Goal: Information Seeking & Learning: Find specific fact

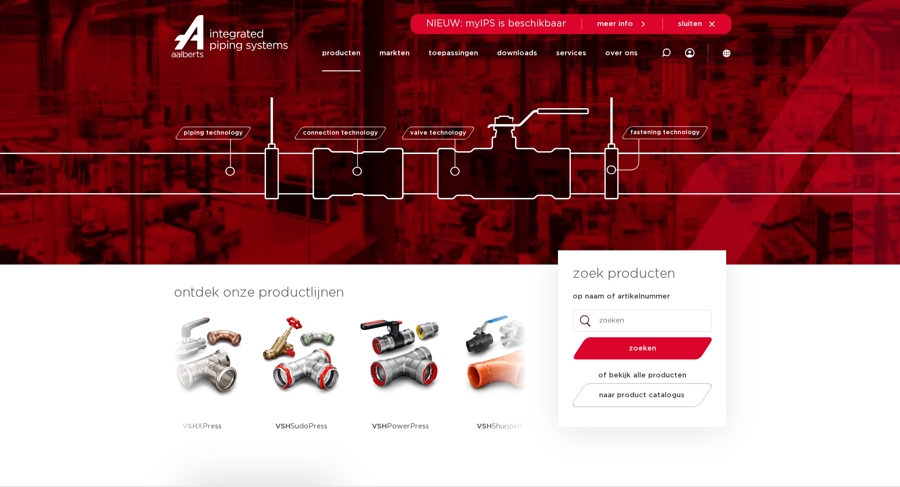
click at [350, 57] on link "producten" at bounding box center [341, 53] width 38 height 36
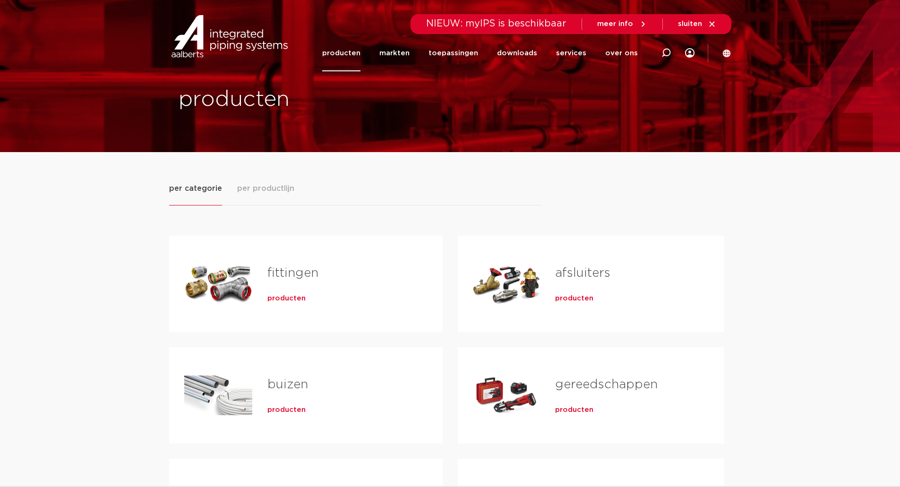
click at [282, 301] on span "producten" at bounding box center [286, 298] width 38 height 9
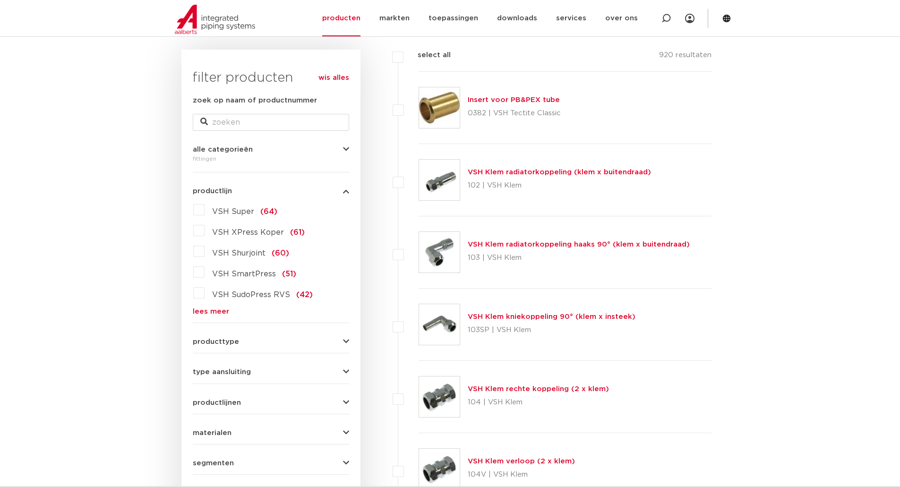
scroll to position [236, 0]
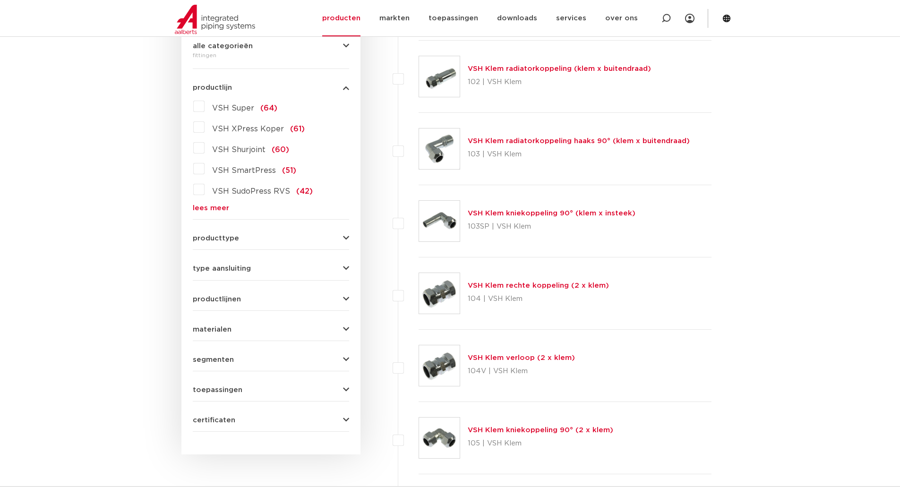
click at [283, 237] on button "producttype" at bounding box center [271, 238] width 156 height 7
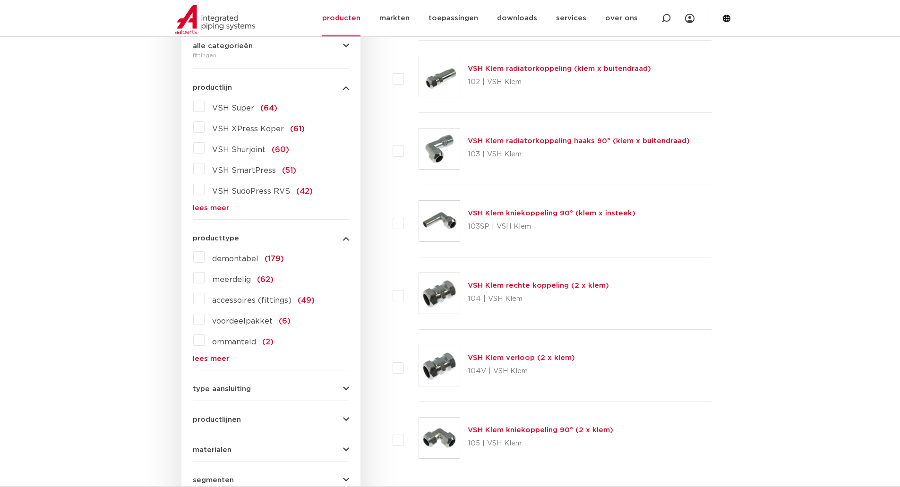
click at [223, 235] on span "producttype" at bounding box center [216, 238] width 46 height 7
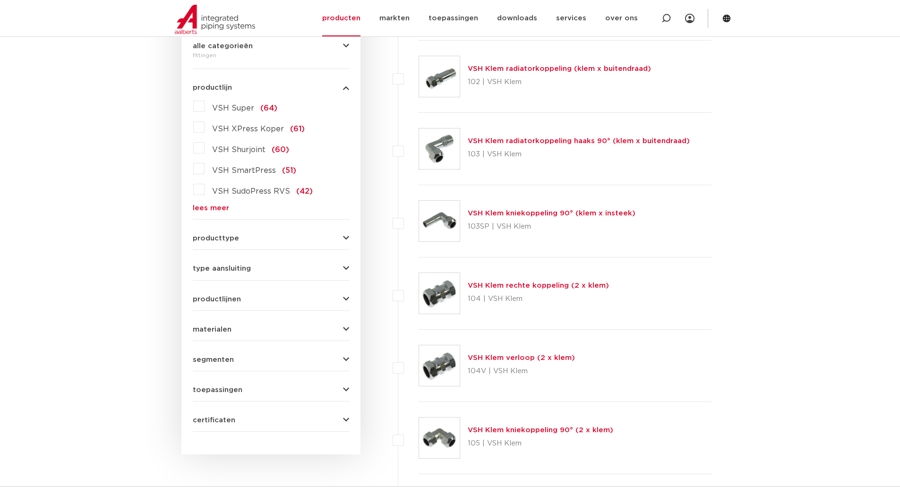
click at [229, 266] on span "type aansluiting" at bounding box center [222, 268] width 58 height 7
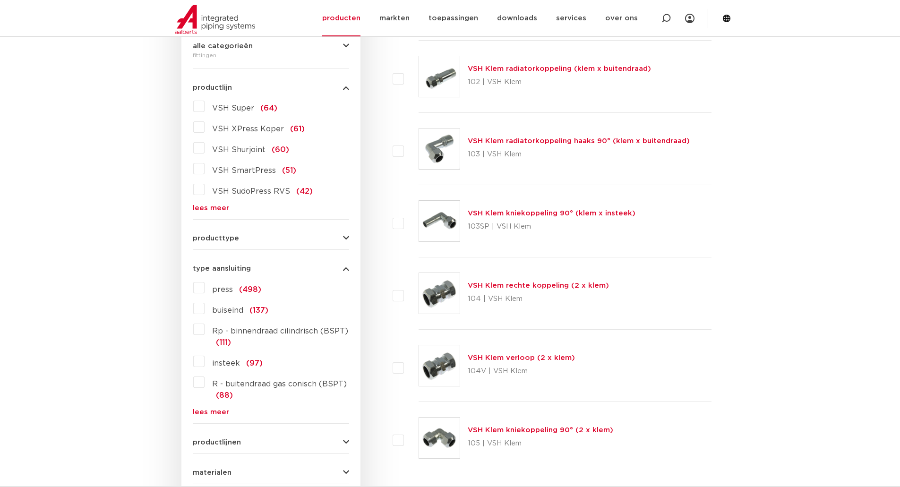
click at [229, 266] on span "type aansluiting" at bounding box center [222, 268] width 58 height 7
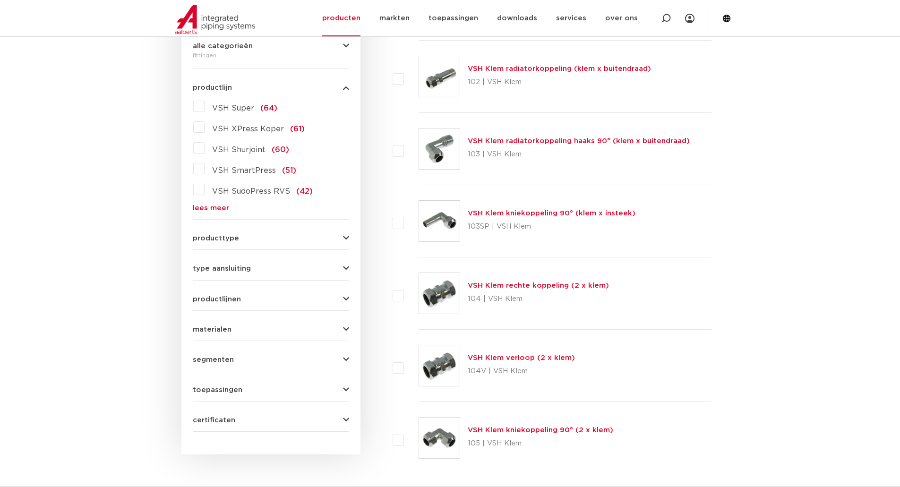
click at [215, 390] on span "toepassingen" at bounding box center [218, 389] width 50 height 7
click at [216, 358] on span "segmenten" at bounding box center [213, 359] width 41 height 7
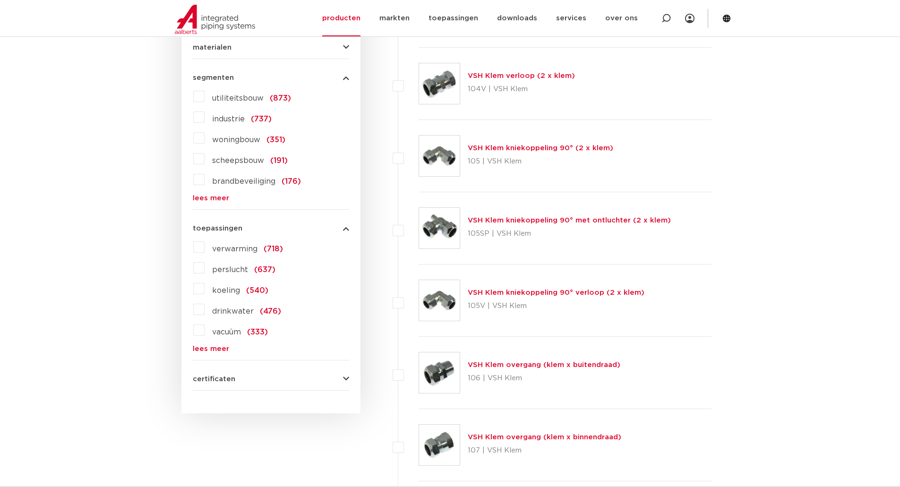
scroll to position [472, 0]
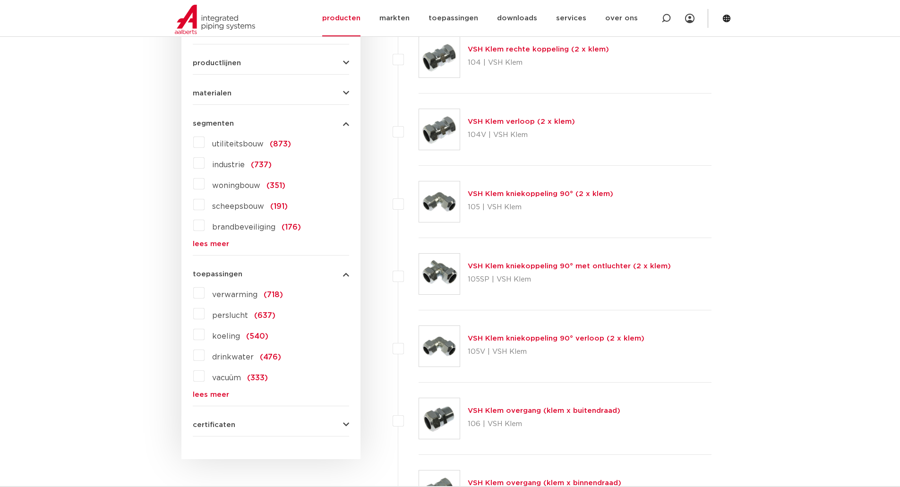
click at [214, 274] on span "toepassingen" at bounding box center [218, 274] width 50 height 7
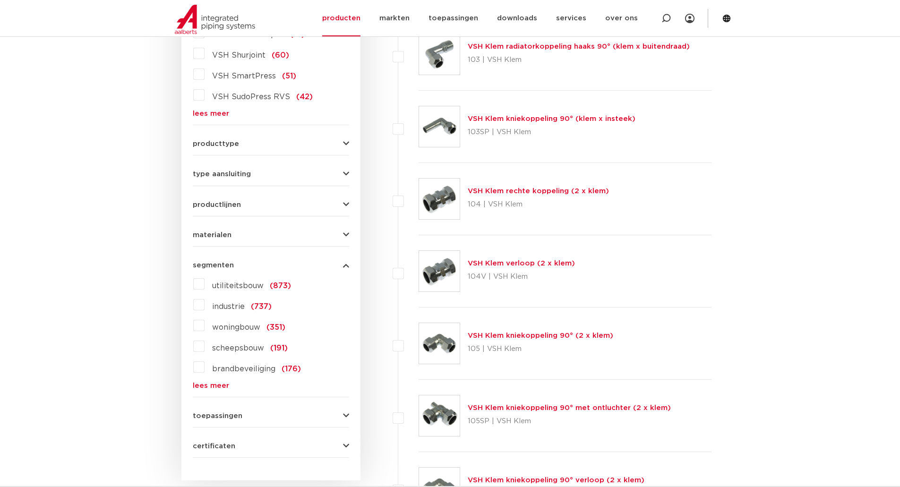
scroll to position [283, 0]
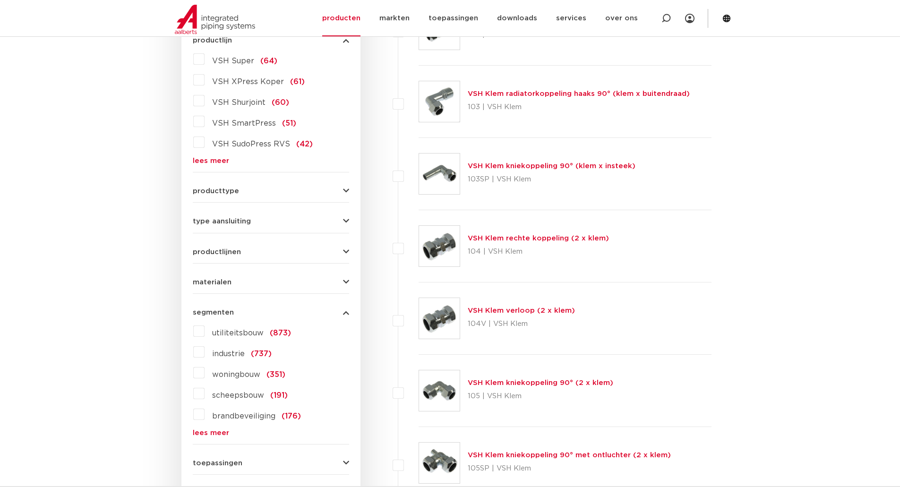
click at [206, 312] on span "segmenten" at bounding box center [213, 312] width 41 height 7
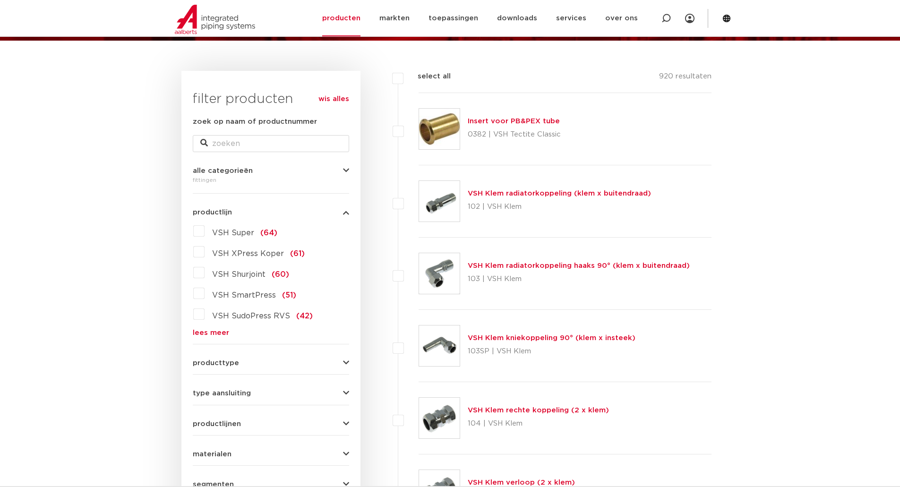
scroll to position [94, 0]
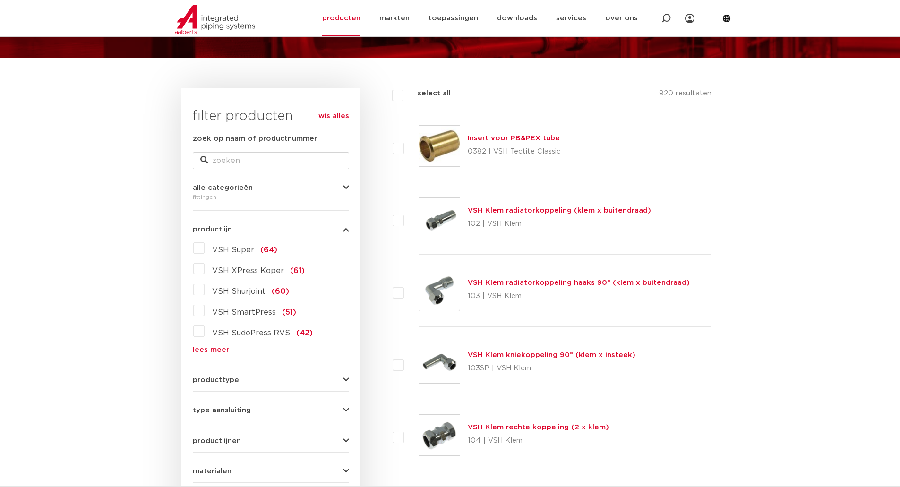
click at [213, 226] on span "productlijn" at bounding box center [212, 229] width 39 height 7
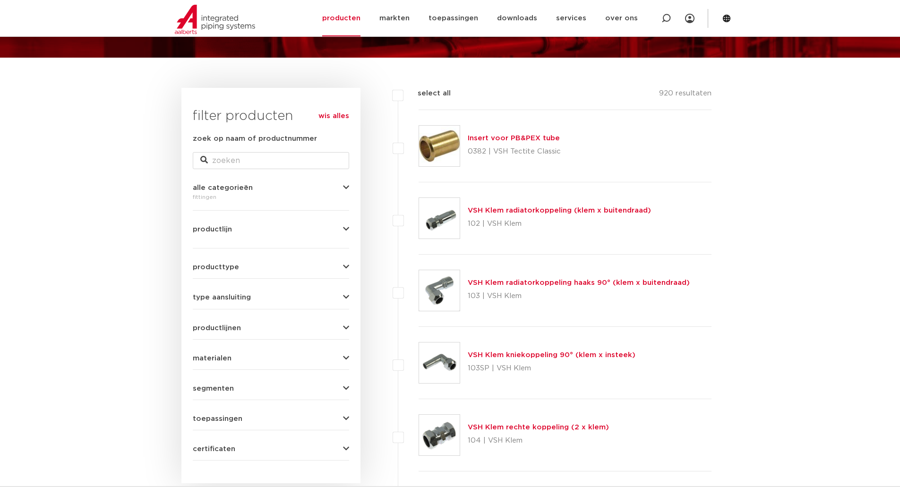
click at [220, 185] on span "alle categorieën" at bounding box center [223, 187] width 60 height 7
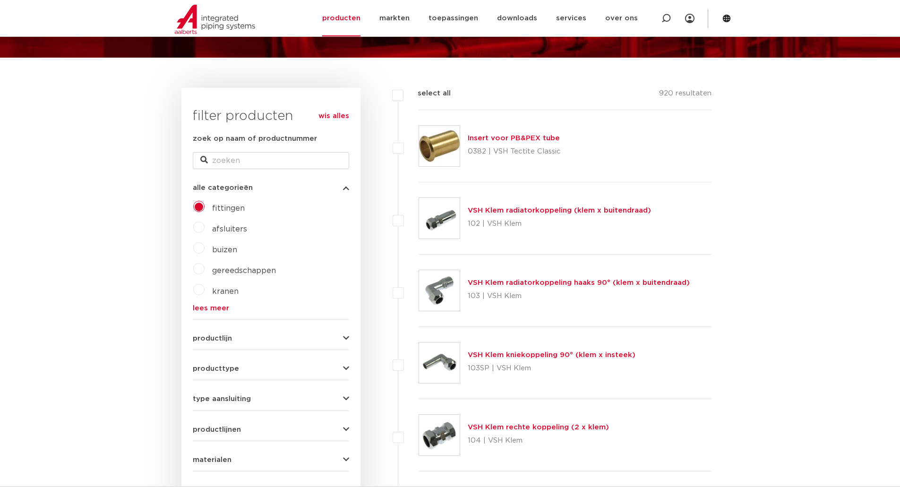
click at [209, 308] on link "lees meer" at bounding box center [271, 308] width 156 height 7
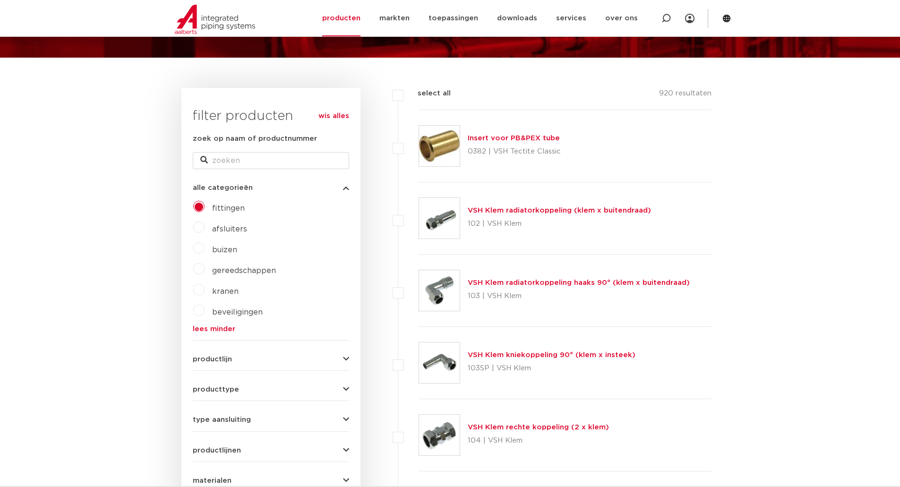
click at [246, 185] on span "alle categorieën" at bounding box center [223, 187] width 60 height 7
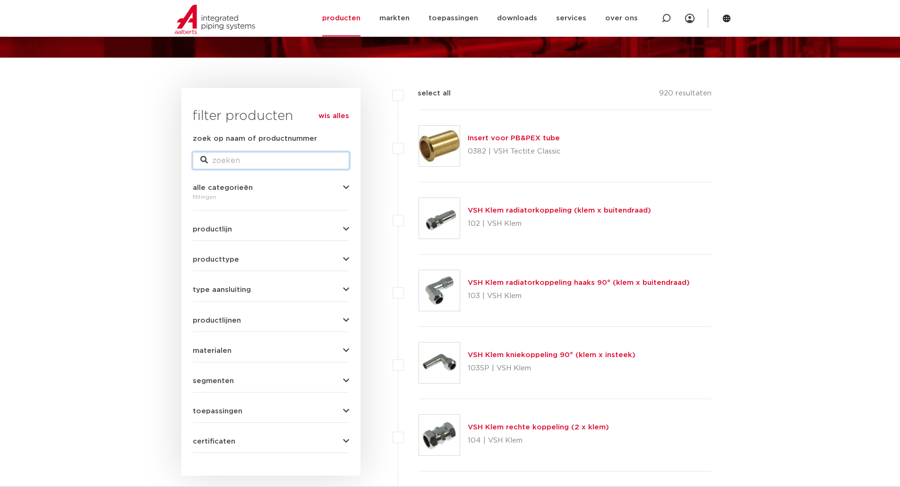
click at [254, 164] on input "zoek op naam of productnummer" at bounding box center [271, 160] width 156 height 17
type input "overgang"
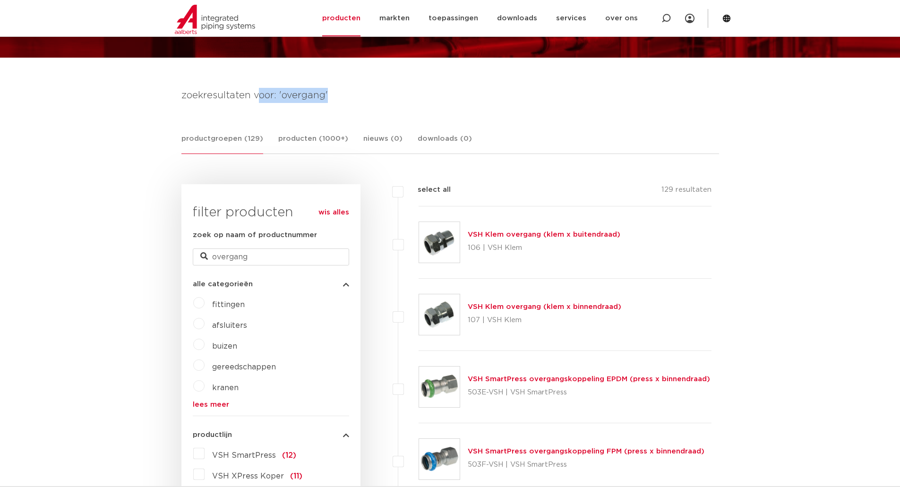
drag, startPoint x: 324, startPoint y: 95, endPoint x: 256, endPoint y: 88, distance: 67.9
click at [256, 88] on h4 "zoekresultaten voor: 'overgang'" at bounding box center [450, 95] width 538 height 15
click at [239, 94] on h4 "zoekresultaten voor: 'overgang'" at bounding box center [450, 95] width 538 height 15
drag, startPoint x: 204, startPoint y: 94, endPoint x: 307, endPoint y: 100, distance: 103.7
click at [307, 100] on h4 "zoekresultaten voor: 'overgang'" at bounding box center [450, 95] width 538 height 15
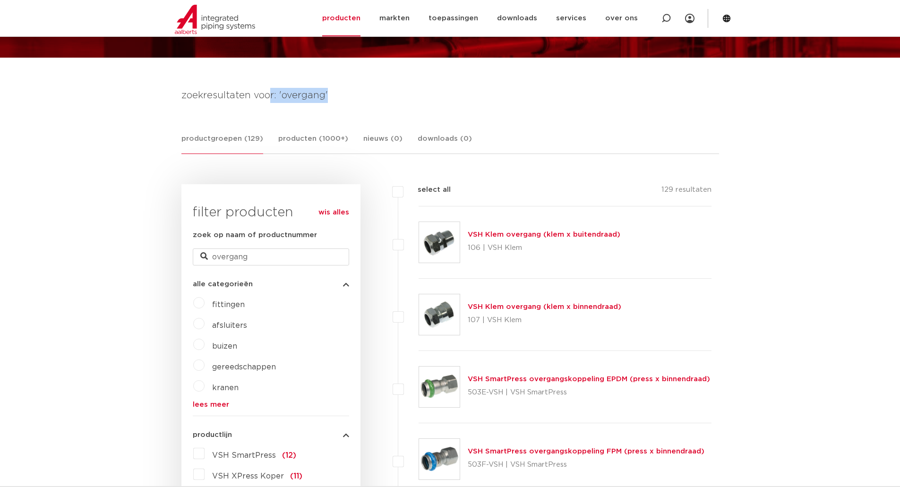
drag, startPoint x: 334, startPoint y: 95, endPoint x: 248, endPoint y: 94, distance: 85.5
click at [268, 95] on h4 "zoekresultaten voor: 'overgang'" at bounding box center [450, 95] width 538 height 15
drag, startPoint x: 214, startPoint y: 94, endPoint x: 333, endPoint y: 98, distance: 118.7
click at [333, 98] on h4 "zoekresultaten voor: 'overgang'" at bounding box center [450, 95] width 538 height 15
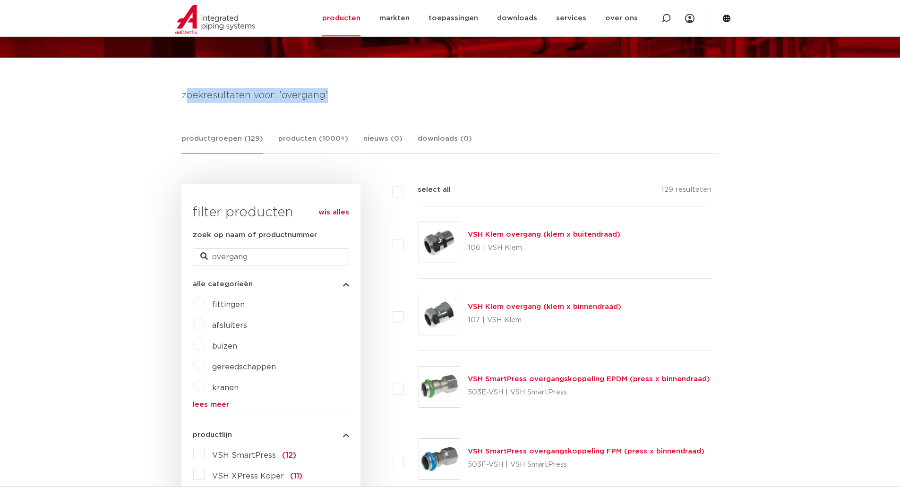
drag, startPoint x: 332, startPoint y: 96, endPoint x: 187, endPoint y: 102, distance: 145.1
click at [187, 102] on h4 "zoekresultaten voor: 'overgang'" at bounding box center [450, 95] width 538 height 15
drag, startPoint x: 182, startPoint y: 97, endPoint x: 436, endPoint y: 102, distance: 253.7
click at [436, 102] on h4 "zoekresultaten voor: 'overgang'" at bounding box center [450, 95] width 538 height 15
click at [415, 97] on h4 "zoekresultaten voor: 'overgang'" at bounding box center [450, 95] width 538 height 15
